Goal: Book appointment/travel/reservation

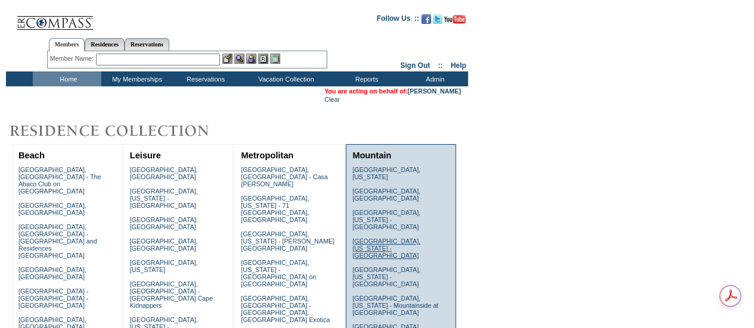
click at [378, 238] on link "[GEOGRAPHIC_DATA], [US_STATE] - [GEOGRAPHIC_DATA]" at bounding box center [386, 248] width 68 height 21
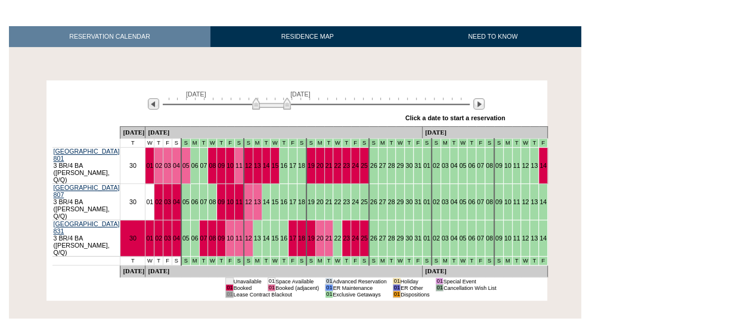
scroll to position [179, 0]
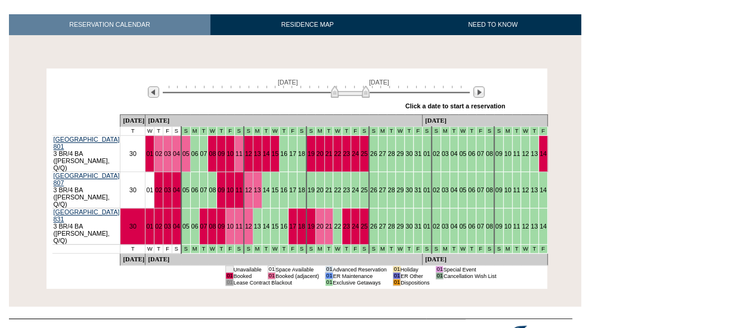
drag, startPoint x: 268, startPoint y: 92, endPoint x: 348, endPoint y: 92, distance: 79.9
click at [348, 92] on img at bounding box center [350, 92] width 39 height 12
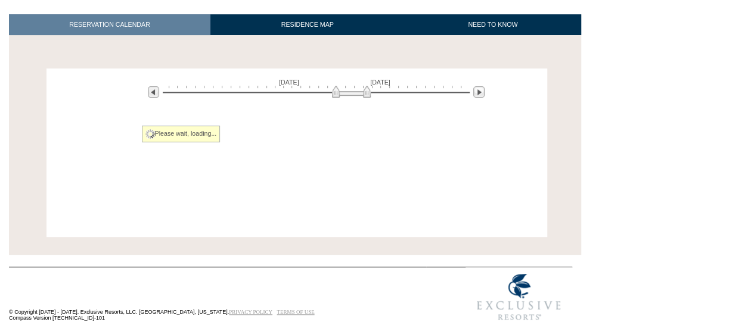
scroll to position [167, 0]
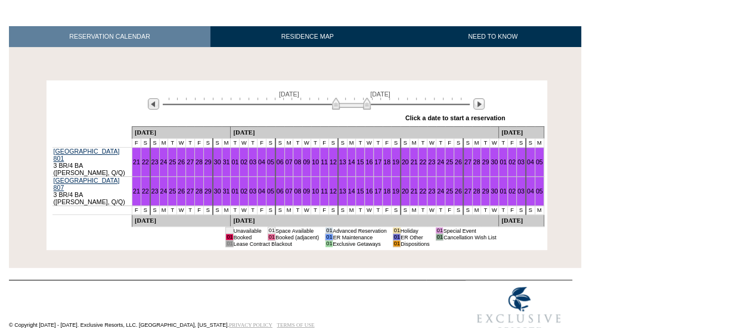
click at [350, 92] on div "August 21, 2026 October 5, 2026" at bounding box center [314, 101] width 344 height 20
drag, startPoint x: 347, startPoint y: 103, endPoint x: 372, endPoint y: 103, distance: 24.4
click at [372, 103] on img at bounding box center [375, 104] width 39 height 12
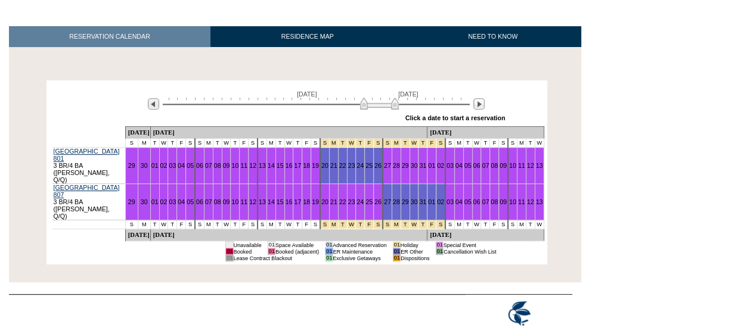
drag, startPoint x: 372, startPoint y: 108, endPoint x: 379, endPoint y: 108, distance: 7.2
click at [379, 108] on img at bounding box center [379, 104] width 39 height 12
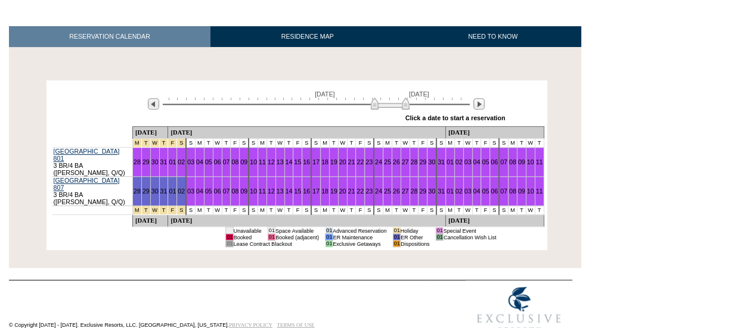
drag, startPoint x: 379, startPoint y: 108, endPoint x: 386, endPoint y: 108, distance: 7.2
click at [386, 108] on img at bounding box center [390, 104] width 39 height 12
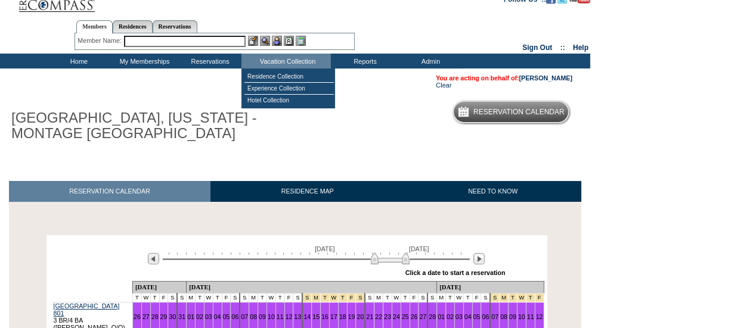
scroll to position [0, 0]
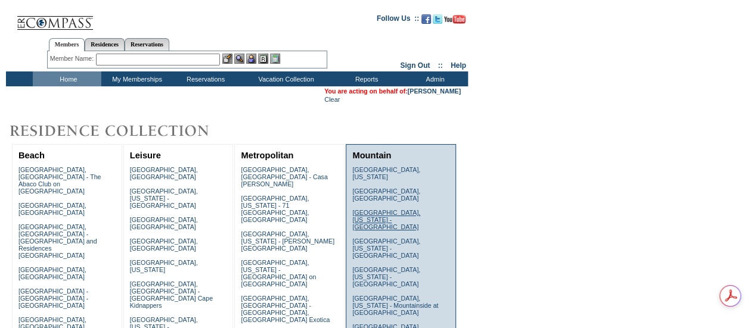
click at [408, 209] on link "[GEOGRAPHIC_DATA], [US_STATE] - [GEOGRAPHIC_DATA]" at bounding box center [386, 219] width 68 height 21
